Goal: Task Accomplishment & Management: Manage account settings

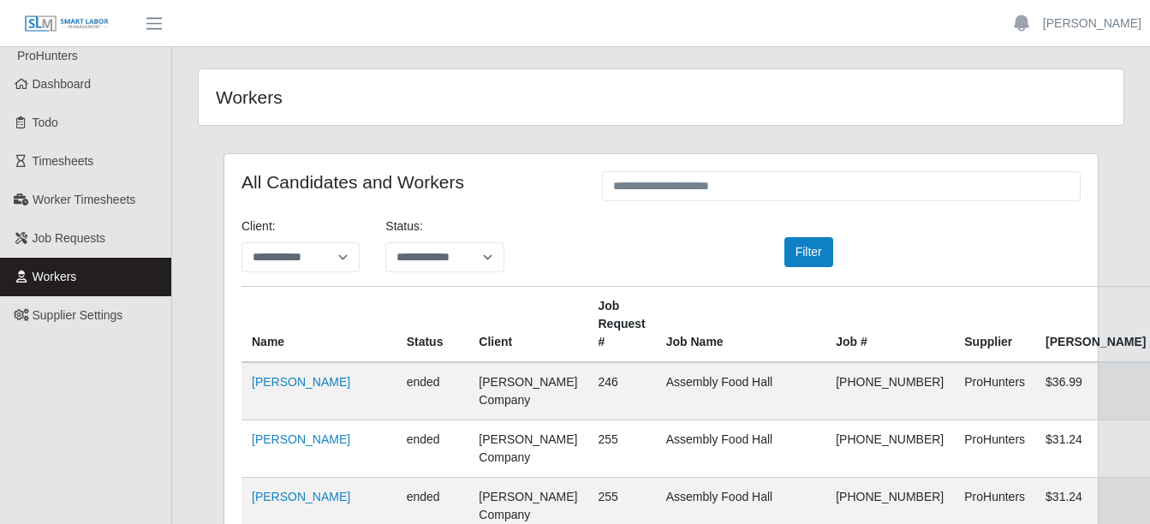
select select "**********"
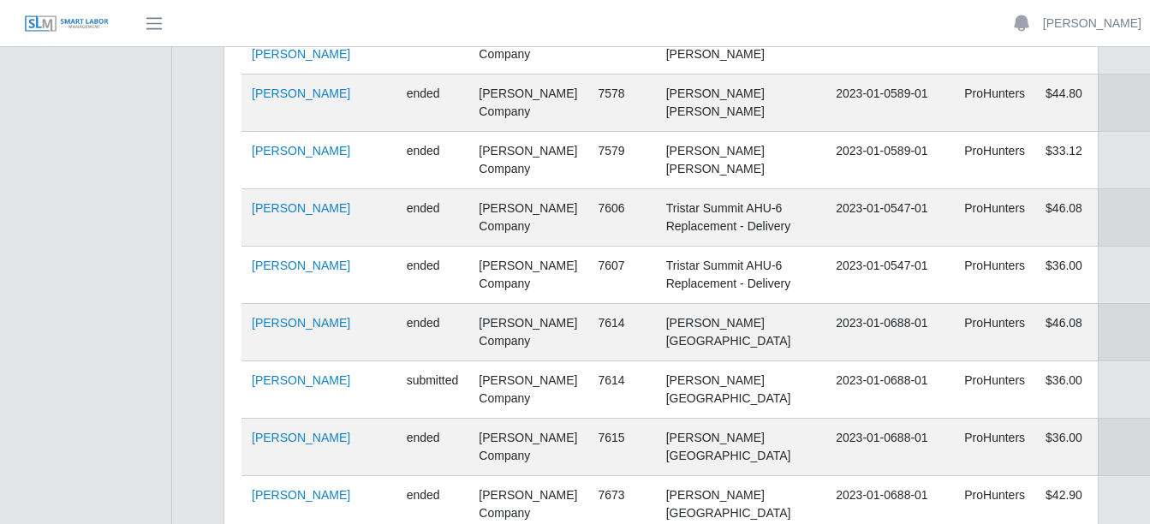
scroll to position [108980, 0]
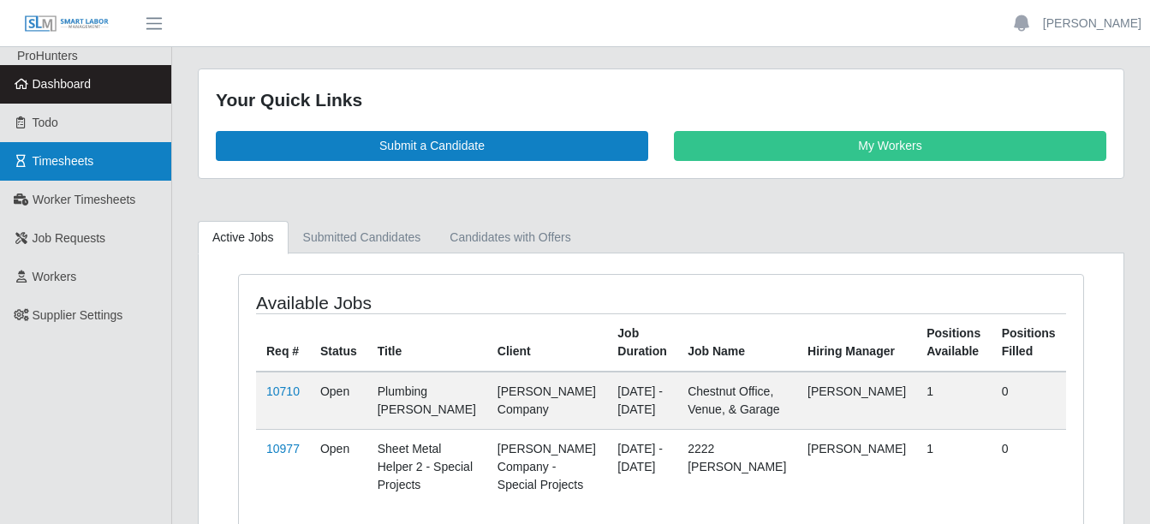
click at [110, 158] on link "Timesheets" at bounding box center [85, 161] width 171 height 39
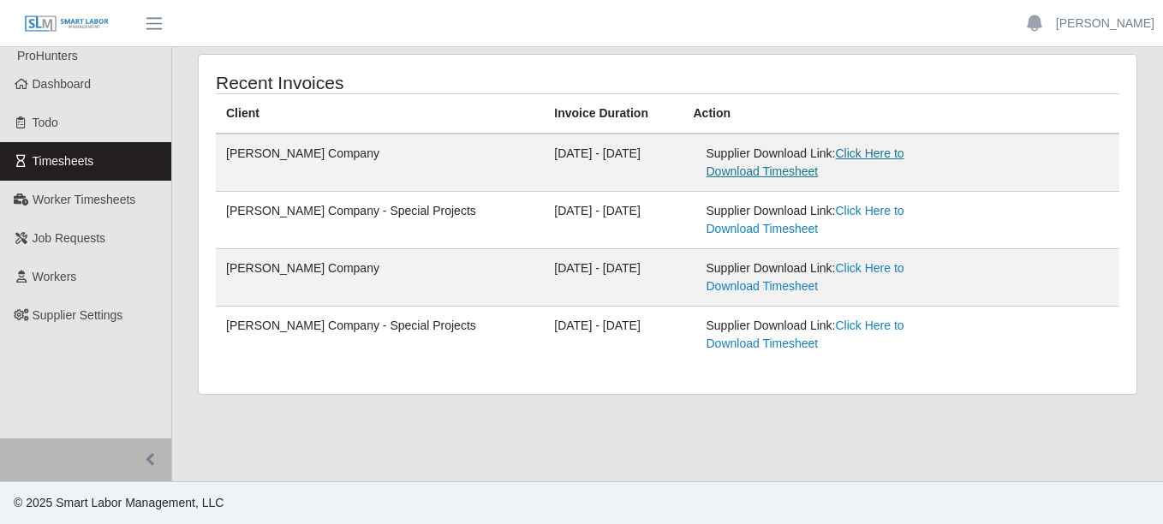
click at [905, 147] on link "Click Here to Download Timesheet" at bounding box center [806, 162] width 198 height 32
